Goal: Communication & Community: Connect with others

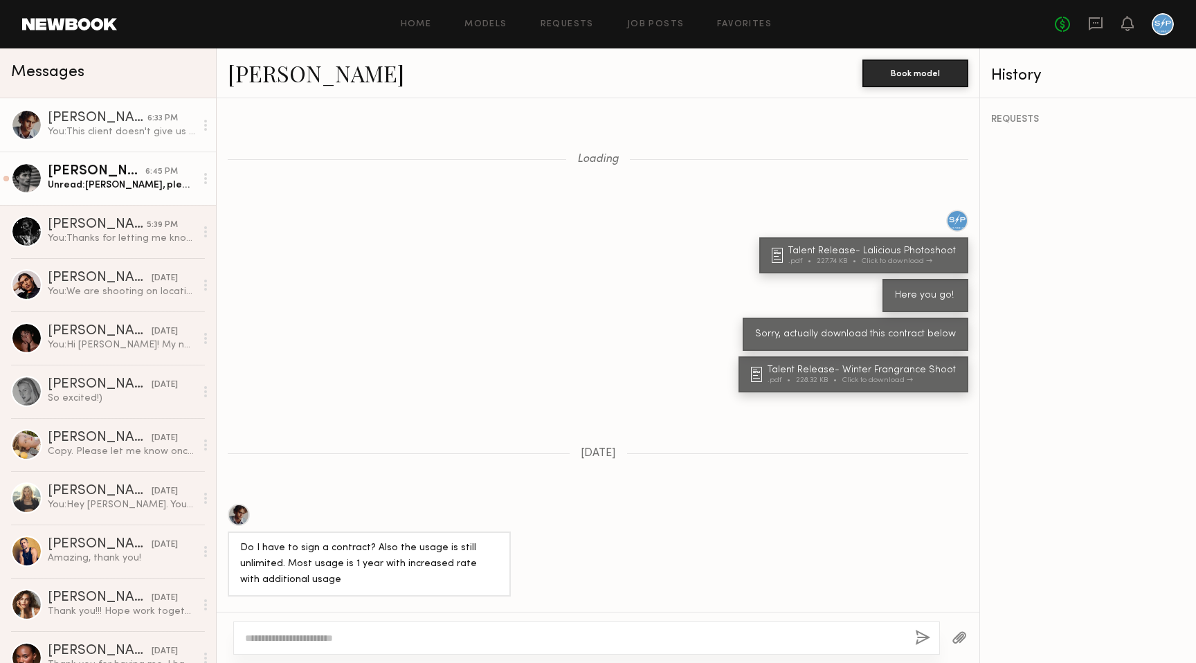
scroll to position [1024, 0]
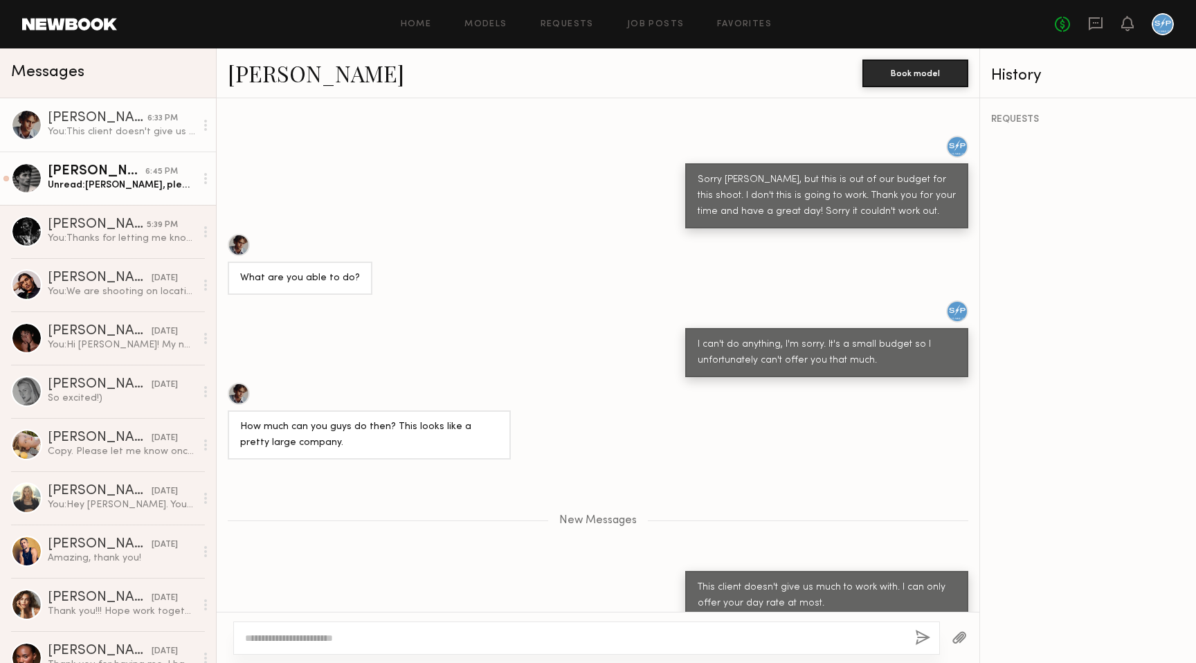
click at [113, 187] on div "Unread: Brady, pleasure to hear from you! Appreciate you reaching out. Definite…" at bounding box center [121, 185] width 147 height 13
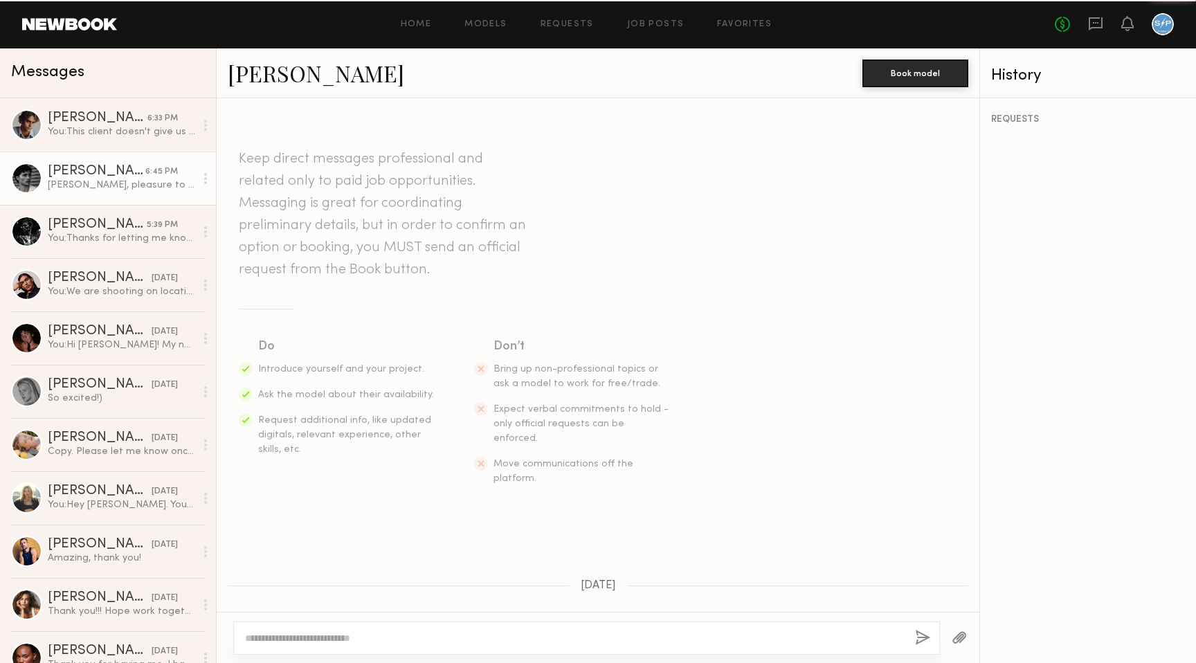
scroll to position [266, 0]
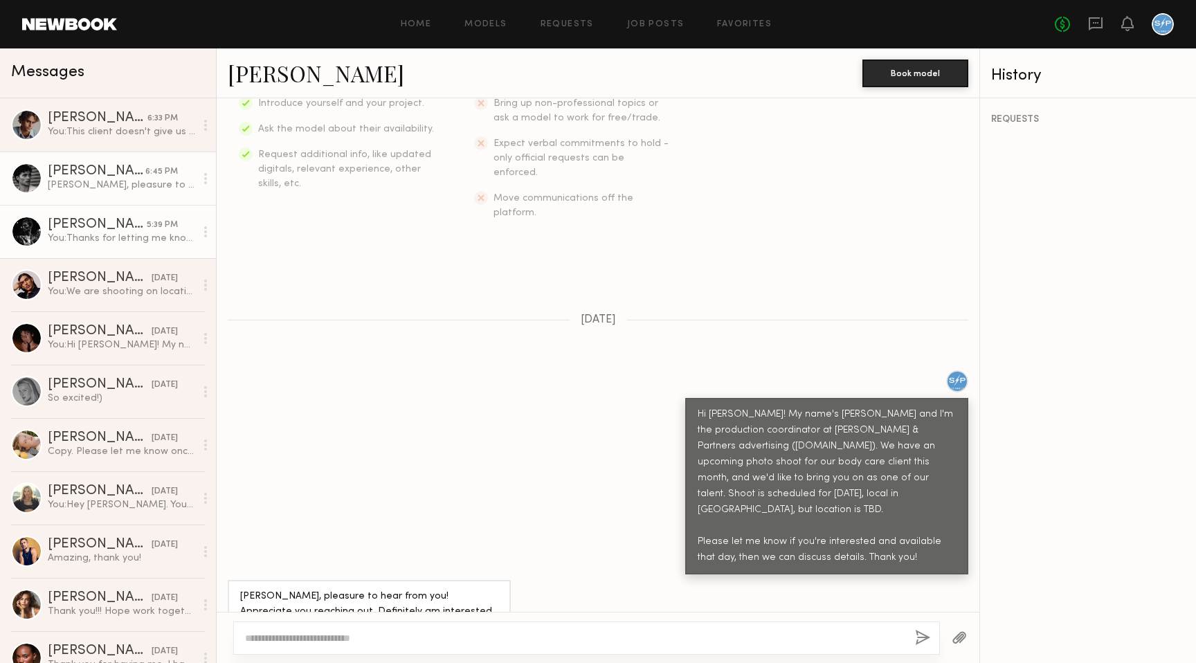
click at [104, 236] on div "You: Thanks for letting me know! We are set for the 24th, so that's okay. Appre…" at bounding box center [121, 238] width 147 height 13
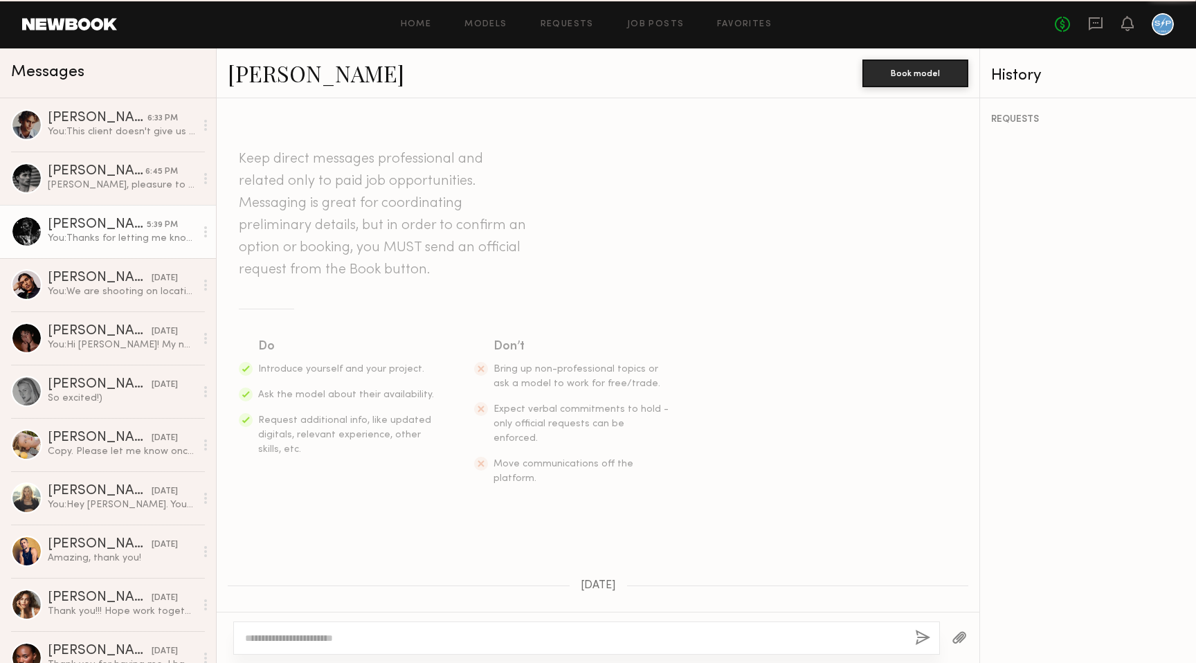
scroll to position [380, 0]
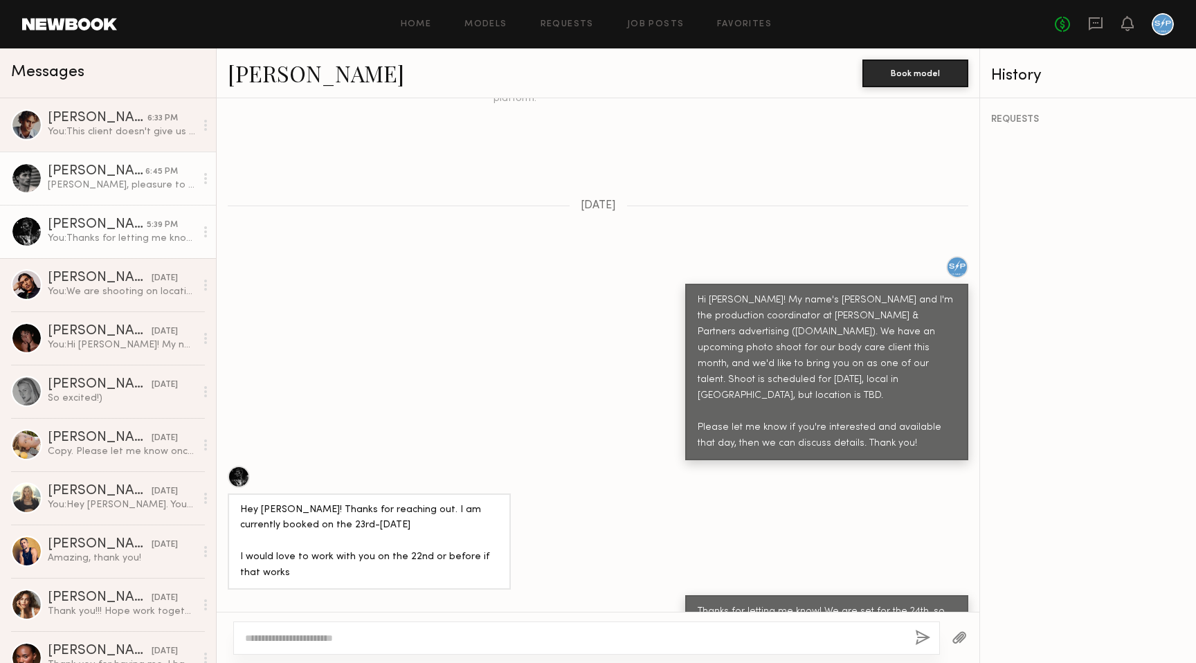
click at [114, 183] on div "Brady, pleasure to hear from you! Appreciate you reaching out. Definitely am in…" at bounding box center [121, 185] width 147 height 13
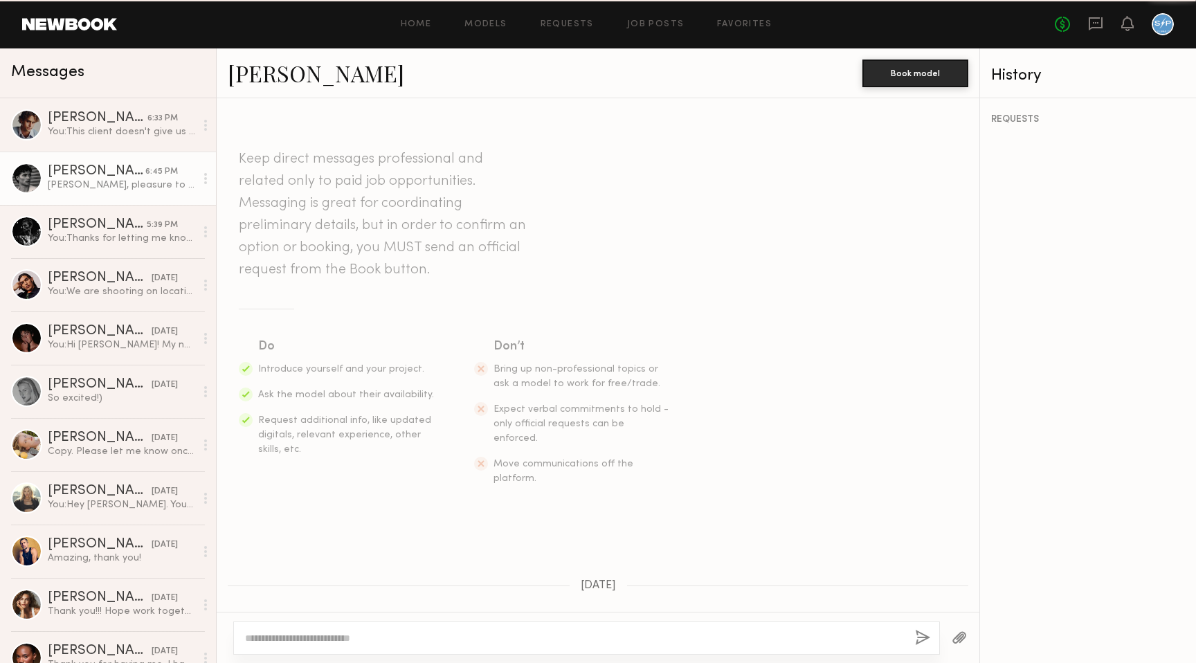
scroll to position [266, 0]
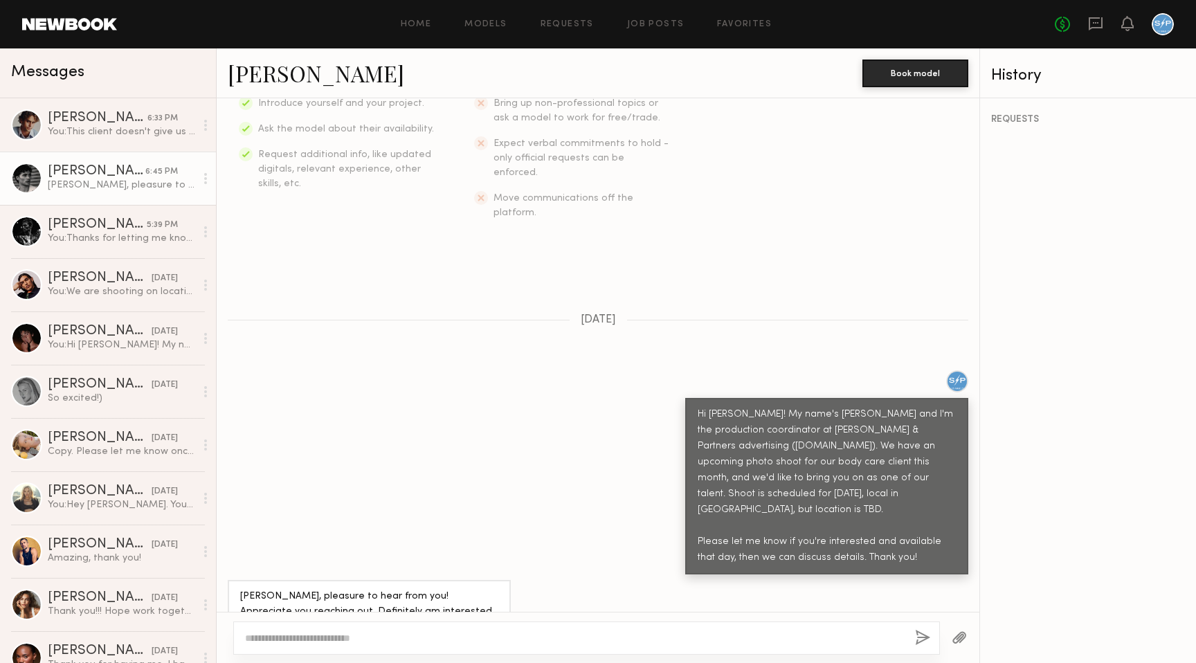
click at [318, 76] on link "Maximilian S." at bounding box center [316, 73] width 176 height 30
click at [75, 287] on div "You: We are shooting on location in a hotel room. The shoot is for a winter/sea…" at bounding box center [121, 291] width 147 height 13
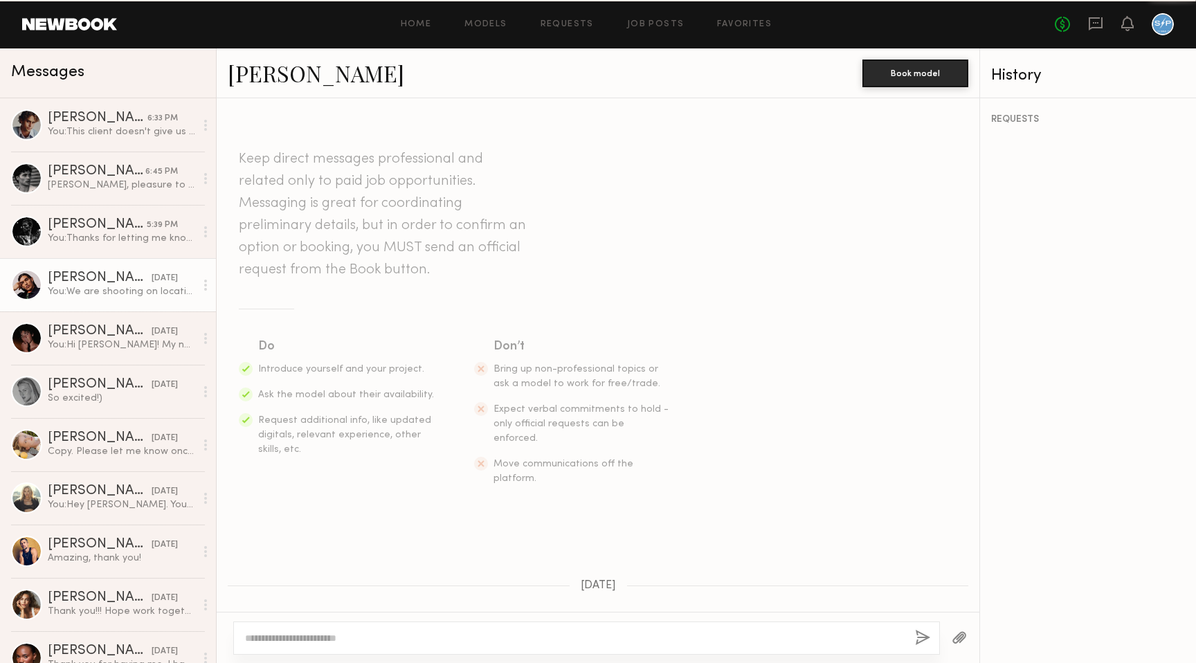
scroll to position [396, 0]
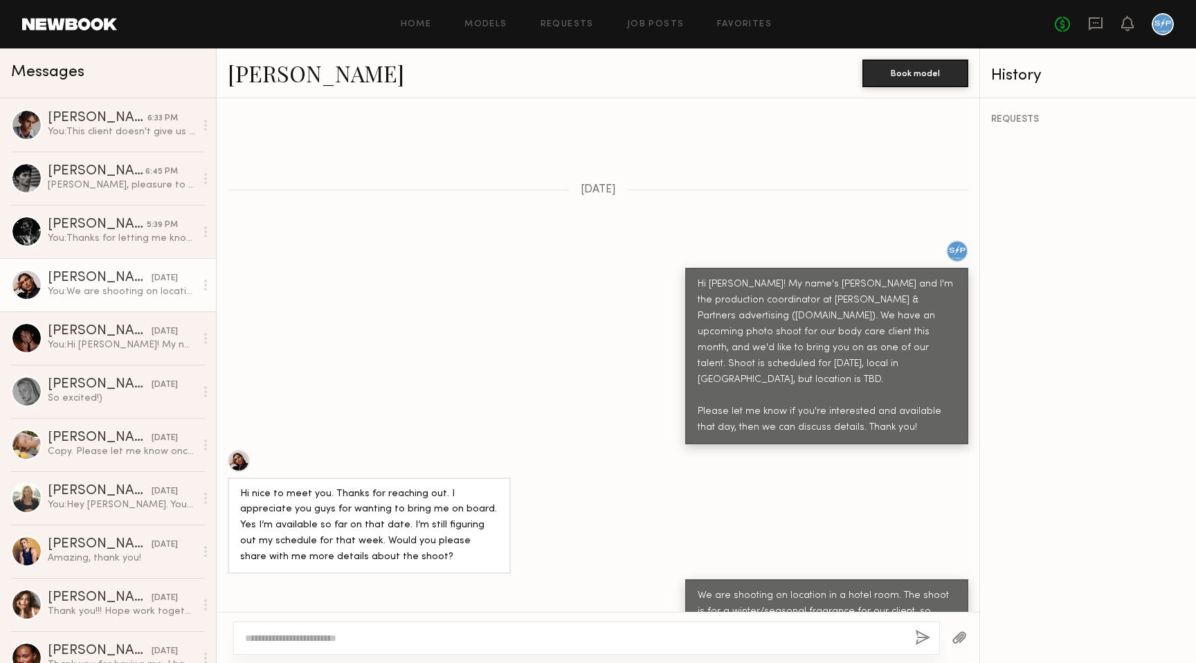
click at [288, 70] on link "Fabian A." at bounding box center [316, 73] width 176 height 30
click at [81, 245] on link "Royce L. 5:39 PM You: Thanks for letting me know! We are set for the 24th, so t…" at bounding box center [108, 231] width 216 height 53
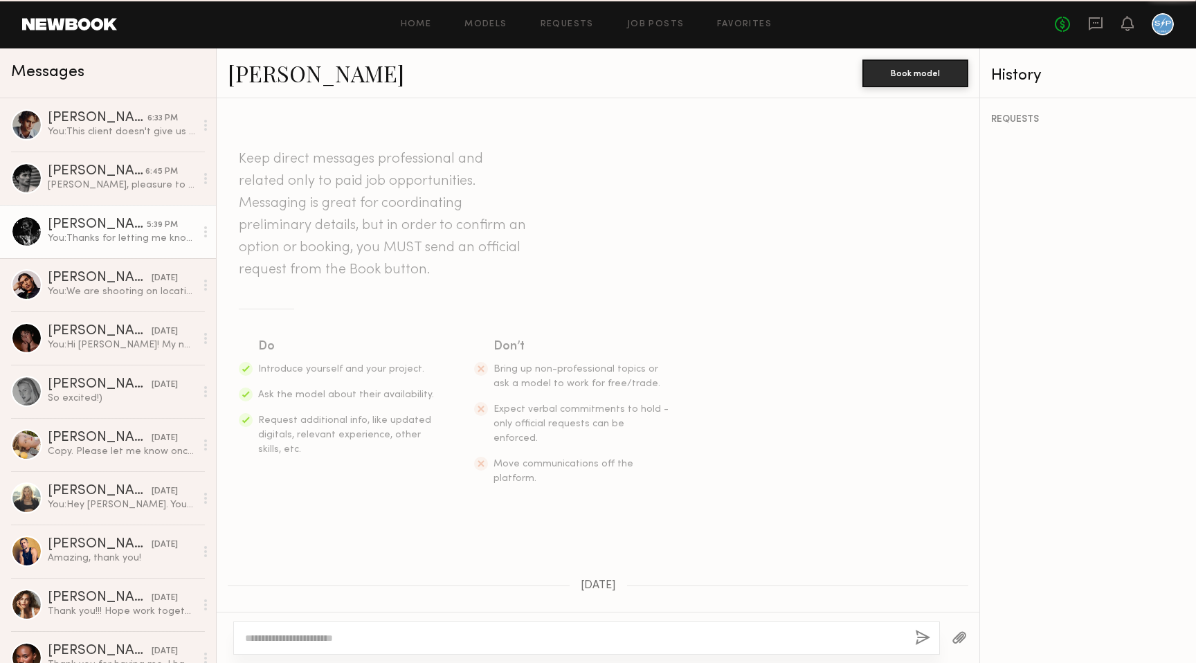
scroll to position [380, 0]
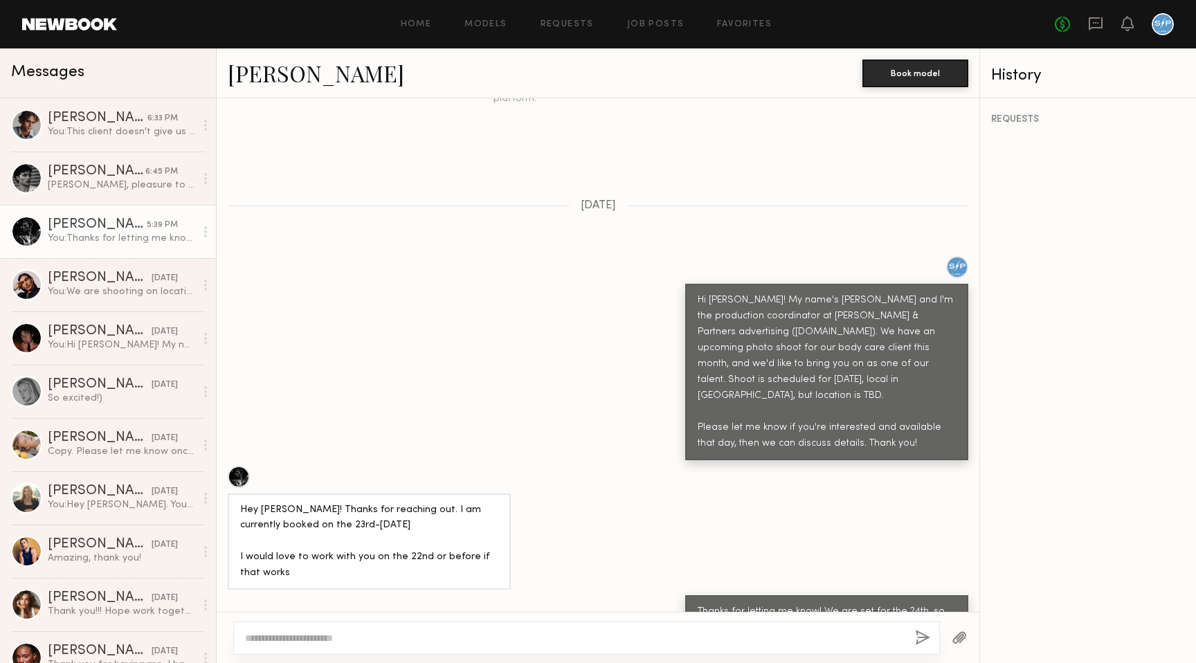
click at [271, 77] on link "Royce L." at bounding box center [316, 73] width 176 height 30
click at [116, 183] on div "Brady, pleasure to hear from you! Appreciate you reaching out. Definitely am in…" at bounding box center [121, 185] width 147 height 13
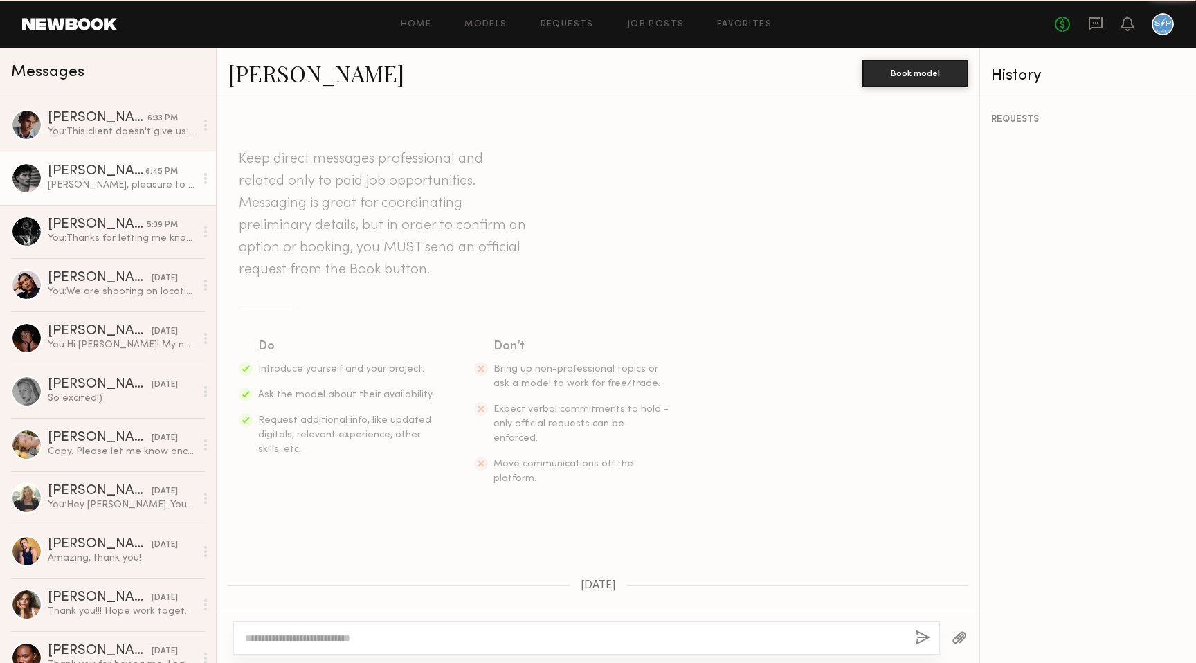
scroll to position [266, 0]
